Goal: Task Accomplishment & Management: Use online tool/utility

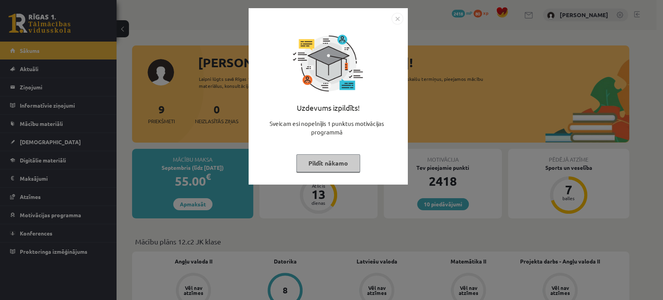
click at [328, 162] on button "Pildīt nākamo" at bounding box center [329, 163] width 64 height 18
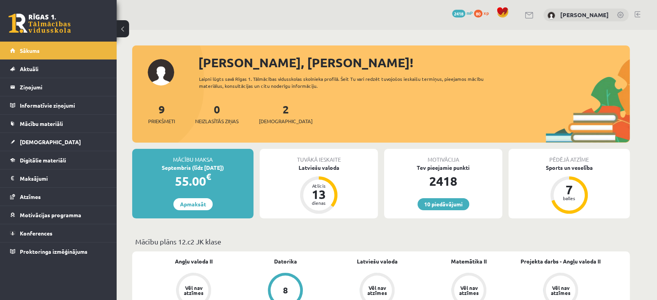
click at [56, 128] on link "Mācību materiāli" at bounding box center [58, 124] width 97 height 18
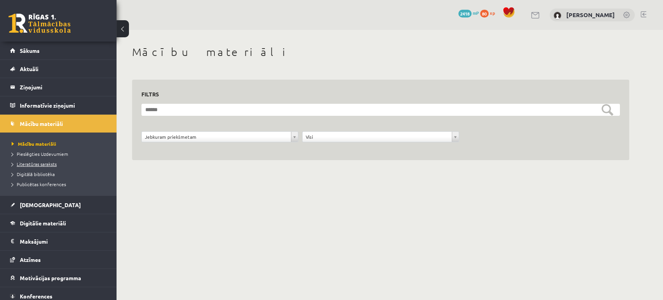
click at [49, 161] on span "Literatūras saraksts" at bounding box center [34, 164] width 45 height 6
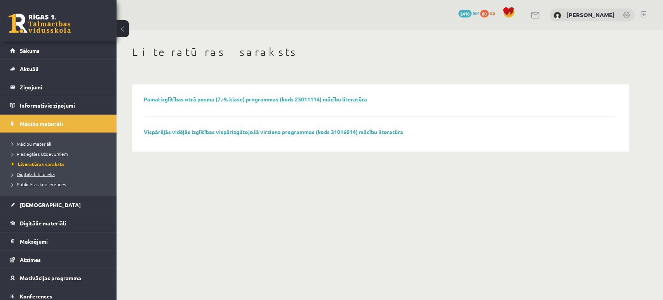
click at [49, 171] on span "Digitālā bibliotēka" at bounding box center [33, 174] width 43 height 6
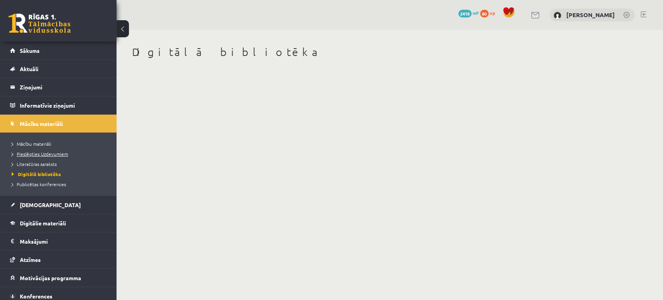
click at [54, 150] on link "Pieslēgties Uzdevumiem" at bounding box center [60, 153] width 97 height 7
click at [41, 185] on span "Publicētas konferences" at bounding box center [39, 184] width 54 height 6
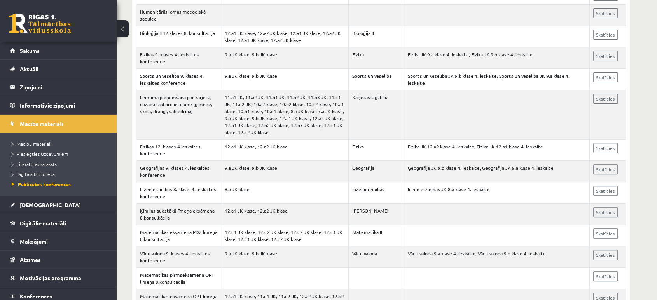
scroll to position [229, 0]
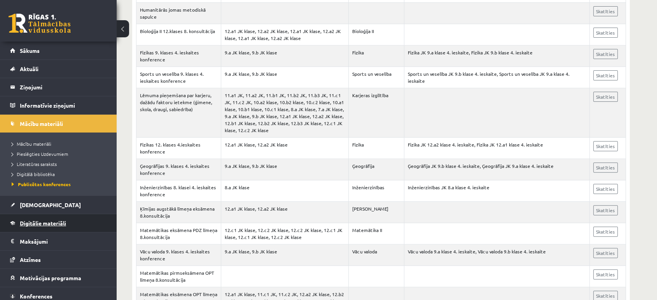
click at [40, 227] on link "Digitālie materiāli" at bounding box center [58, 223] width 97 height 18
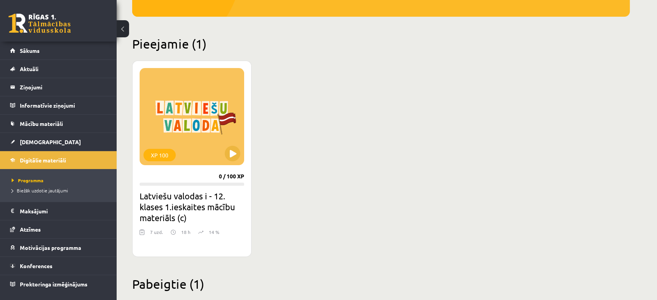
scroll to position [153, 0]
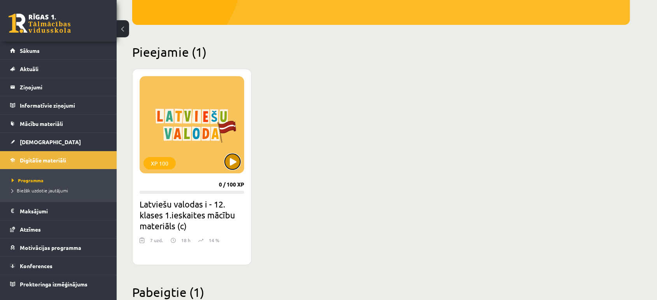
click at [232, 157] on button at bounding box center [233, 162] width 16 height 16
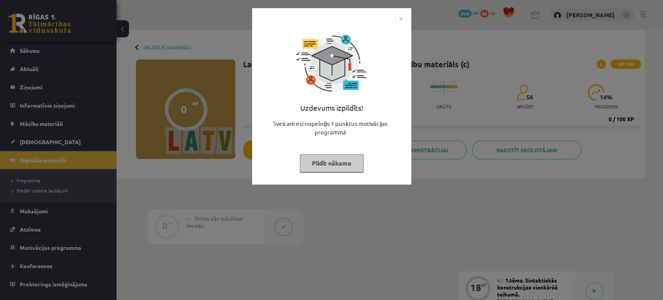
click at [329, 165] on button "Pildīt nākamo" at bounding box center [332, 163] width 64 height 18
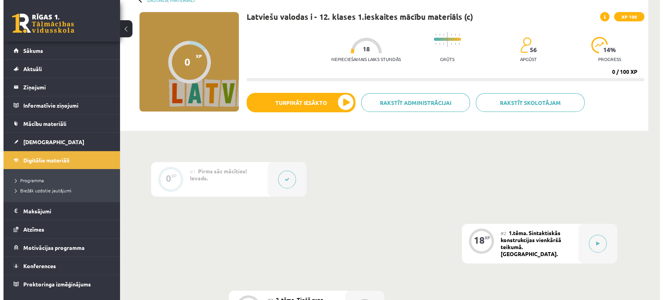
scroll to position [47, 0]
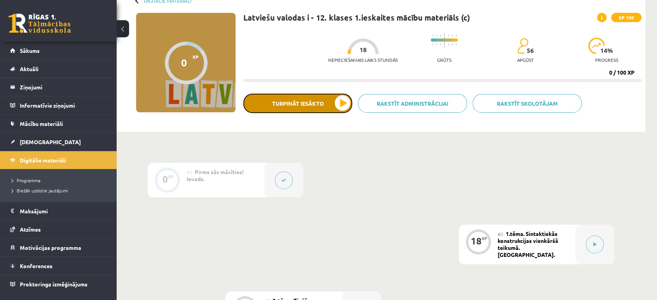
click at [330, 109] on button "Turpināt iesākto" at bounding box center [297, 103] width 109 height 19
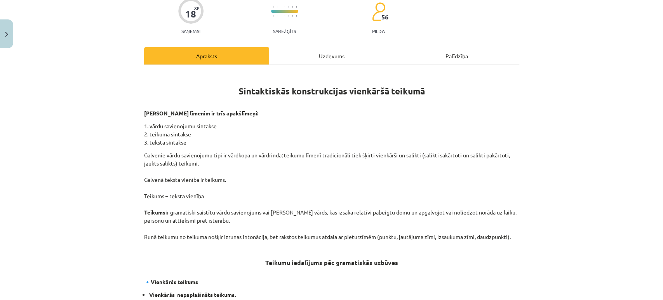
scroll to position [79, 0]
